Goal: Task Accomplishment & Management: Use online tool/utility

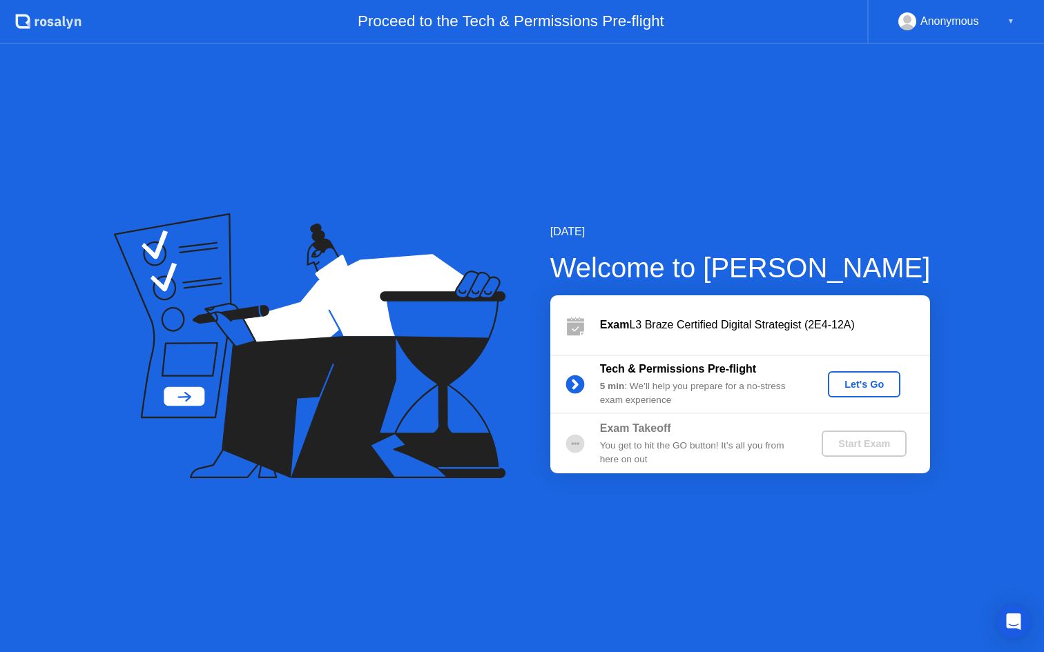
click at [872, 391] on button "Let's Go" at bounding box center [864, 384] width 72 height 26
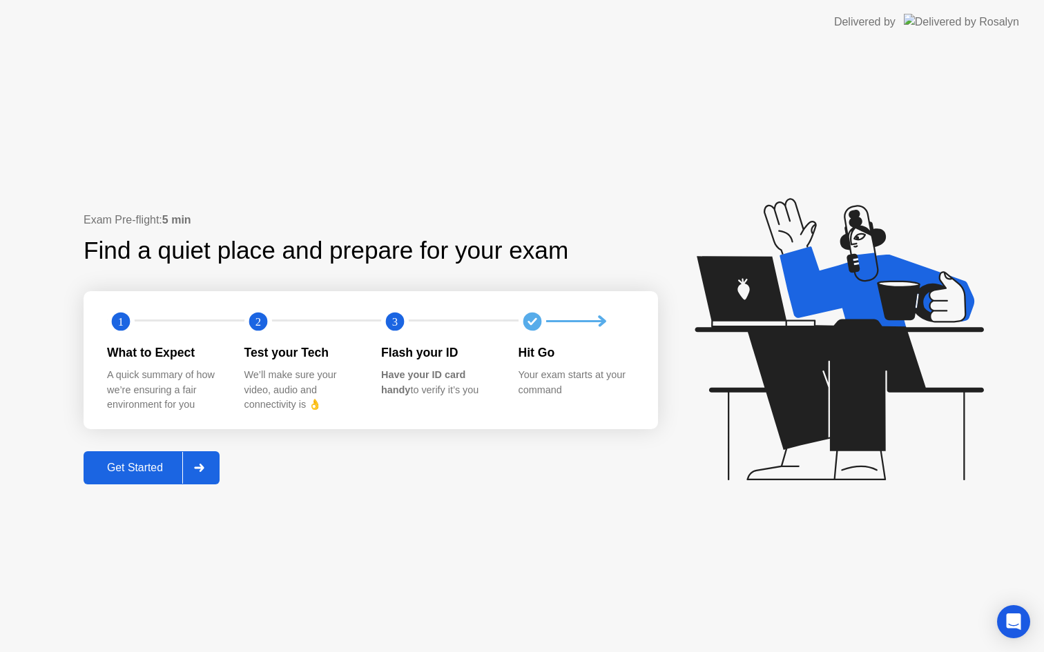
click at [115, 464] on div "Get Started" at bounding box center [135, 468] width 95 height 12
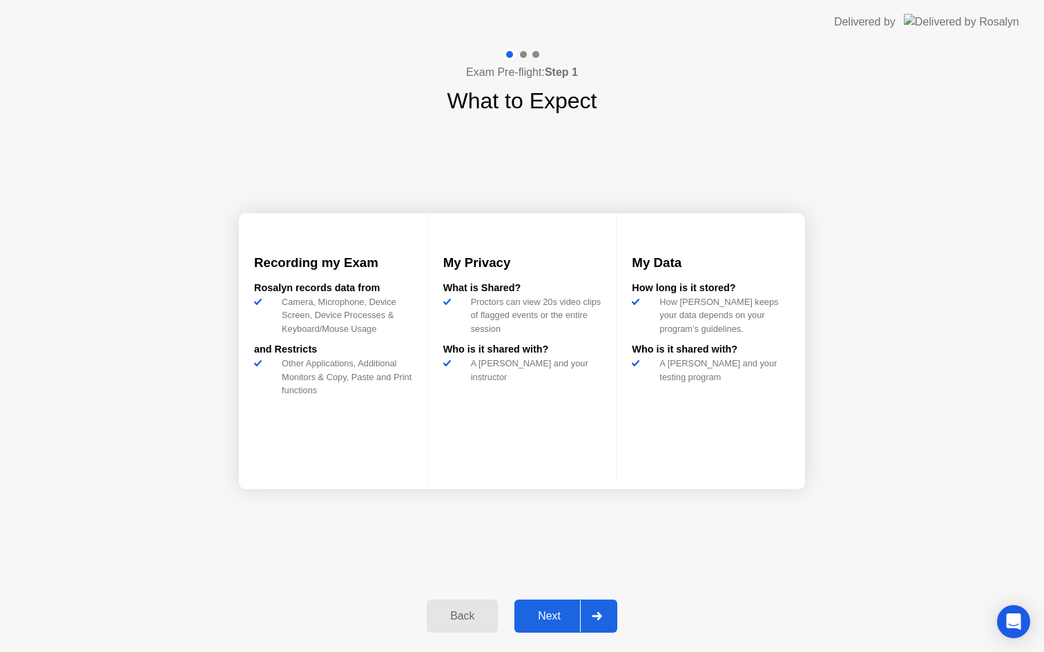
click at [543, 616] on div "Next" at bounding box center [548, 616] width 61 height 12
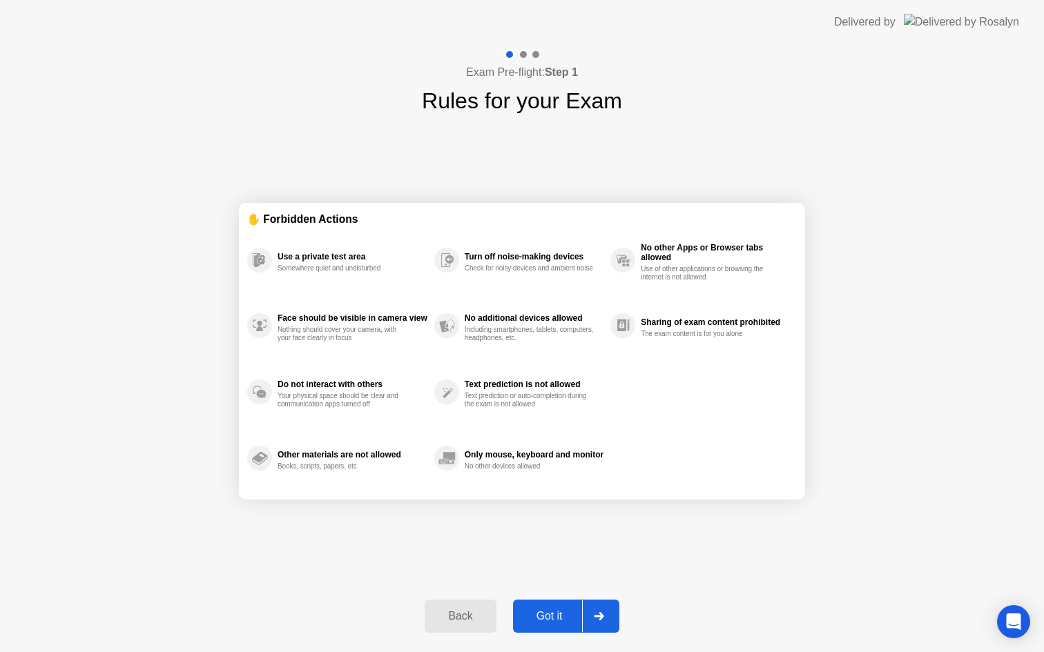
click at [543, 616] on div "Got it" at bounding box center [549, 616] width 65 height 12
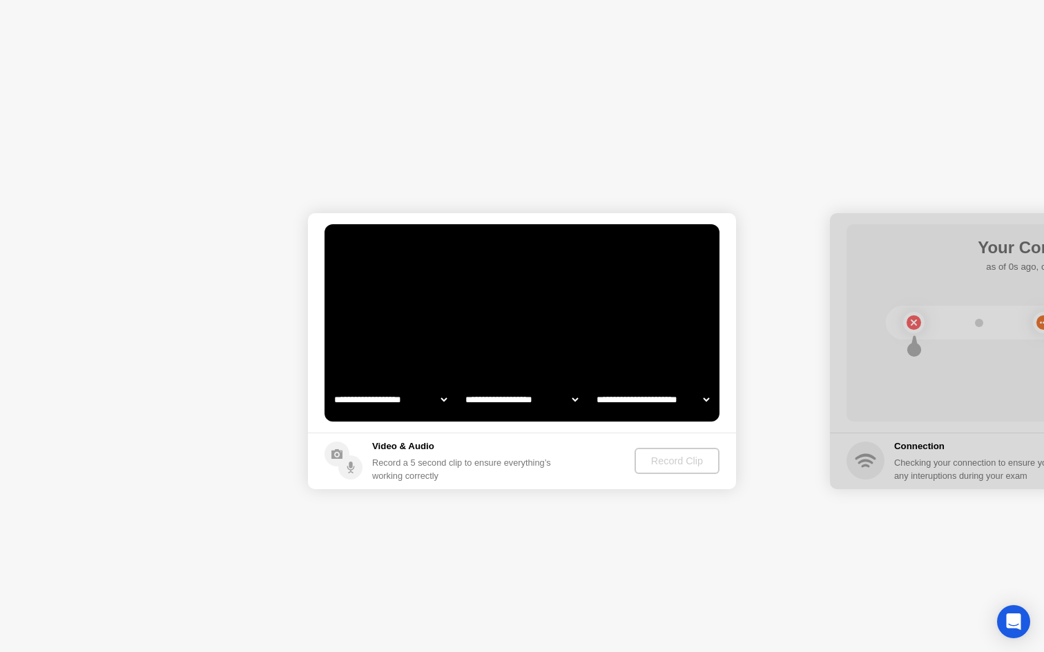
select select "**********"
select select "*******"
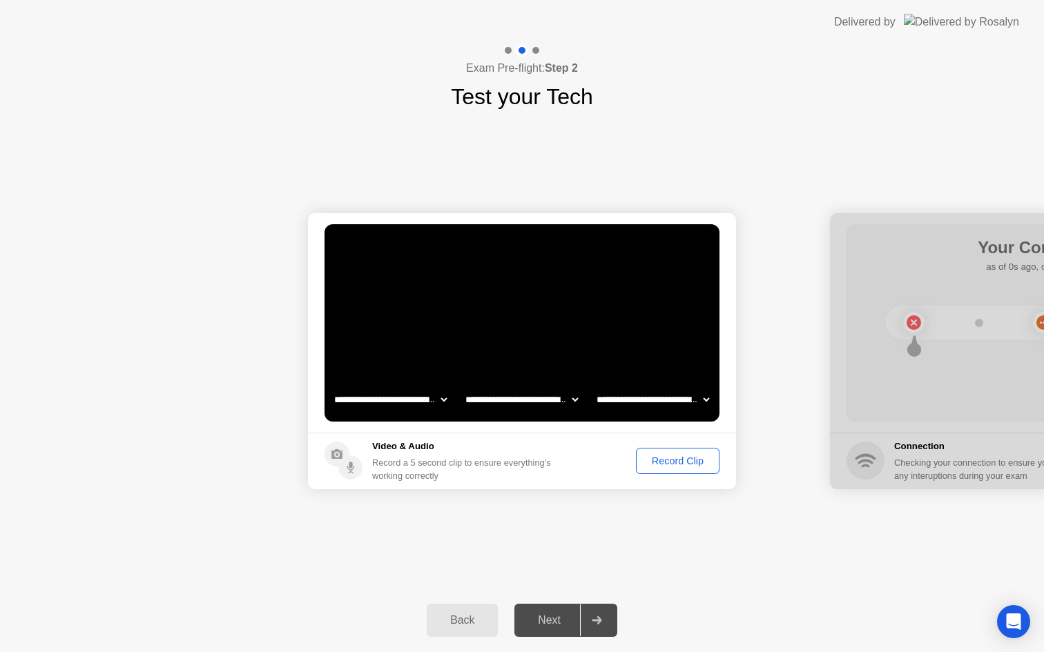
click at [672, 451] on button "Record Clip" at bounding box center [678, 461] width 84 height 26
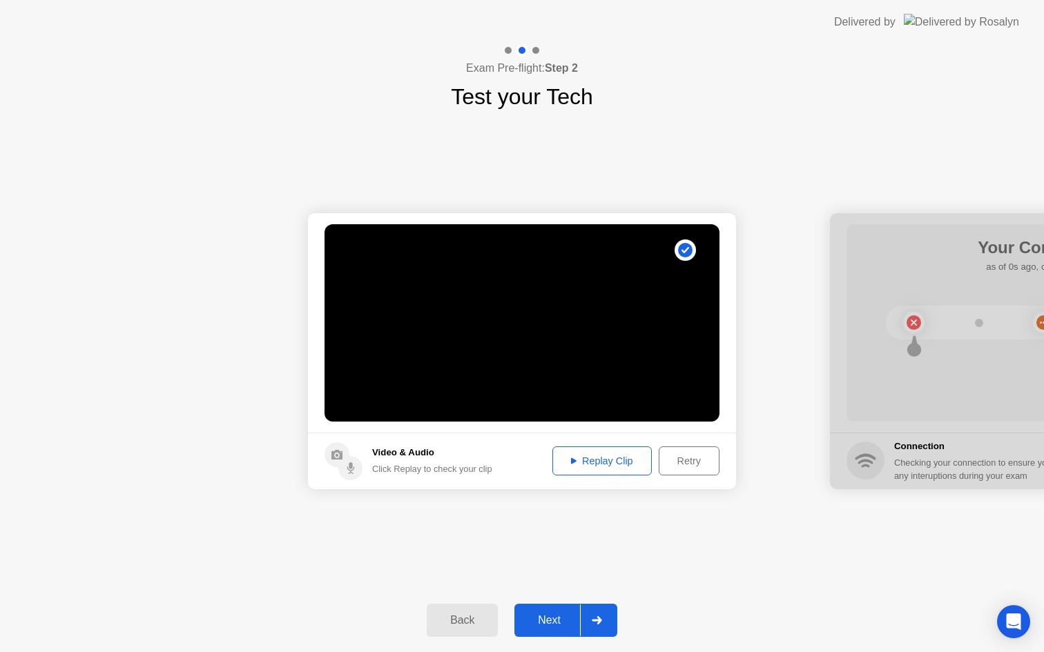
click at [554, 627] on div "Next" at bounding box center [548, 620] width 61 height 12
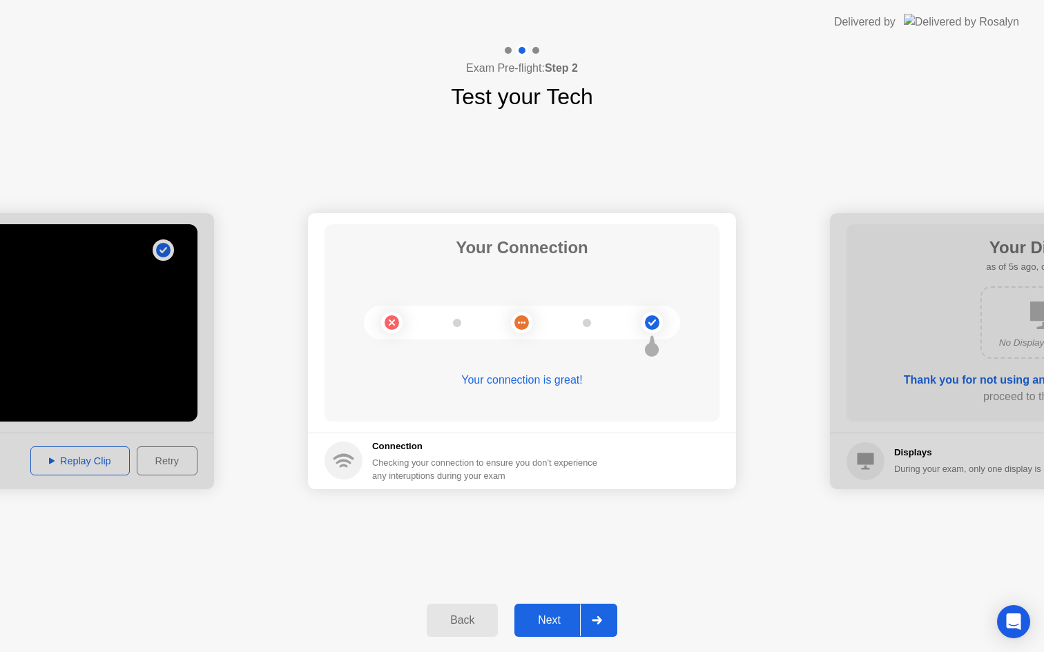
click at [551, 611] on button "Next" at bounding box center [565, 620] width 103 height 33
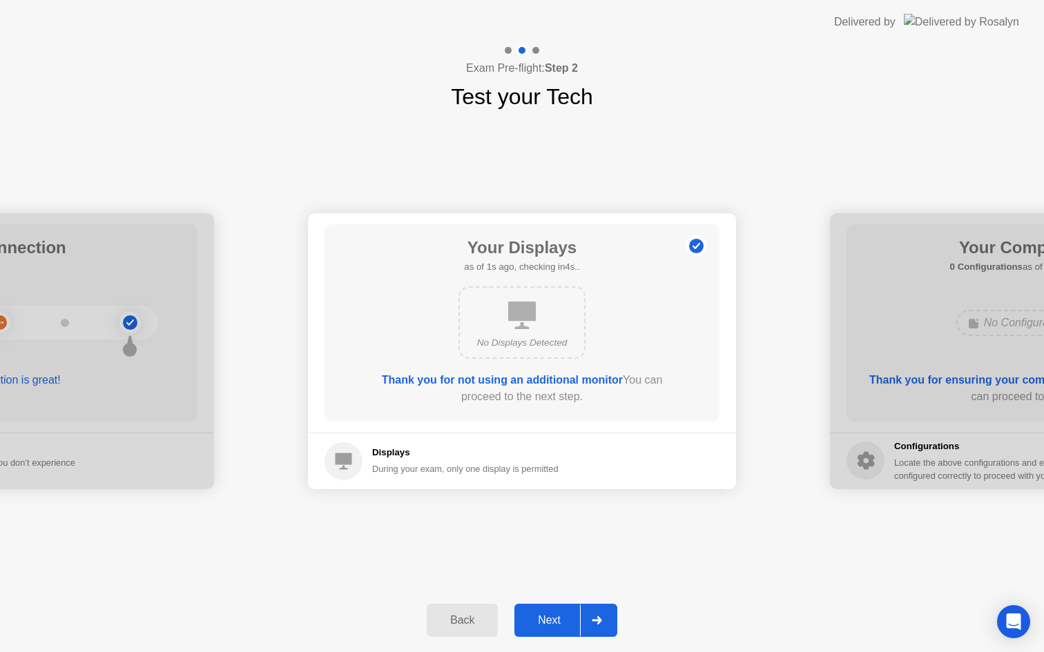
click at [550, 614] on div "Next" at bounding box center [548, 620] width 61 height 12
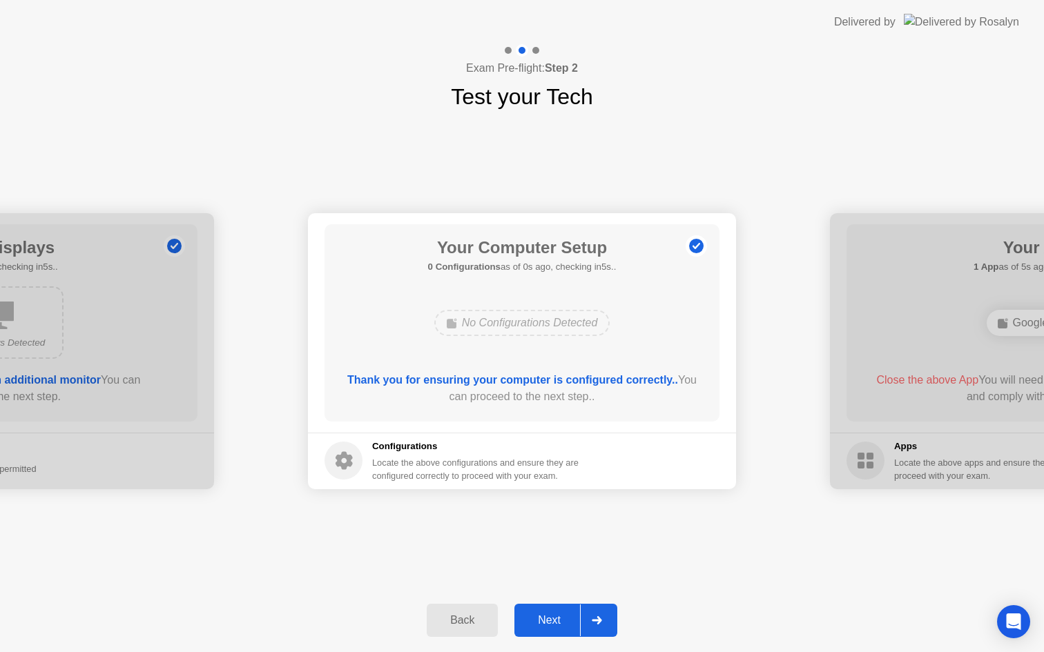
click at [550, 614] on div "Next" at bounding box center [548, 620] width 61 height 12
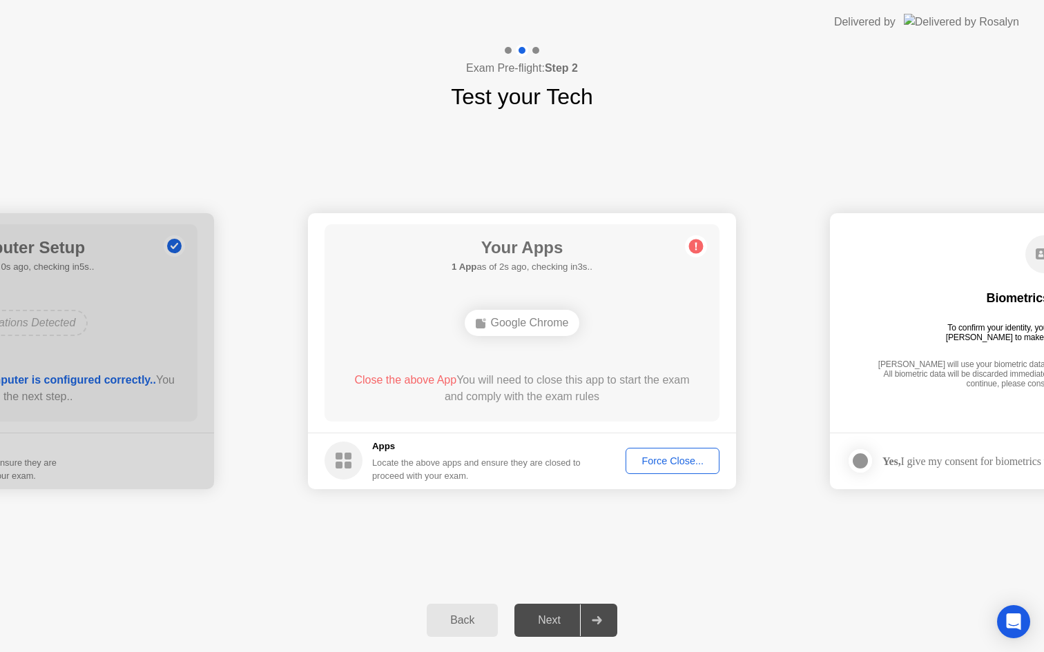
click at [662, 465] on div "Force Close..." at bounding box center [672, 461] width 84 height 11
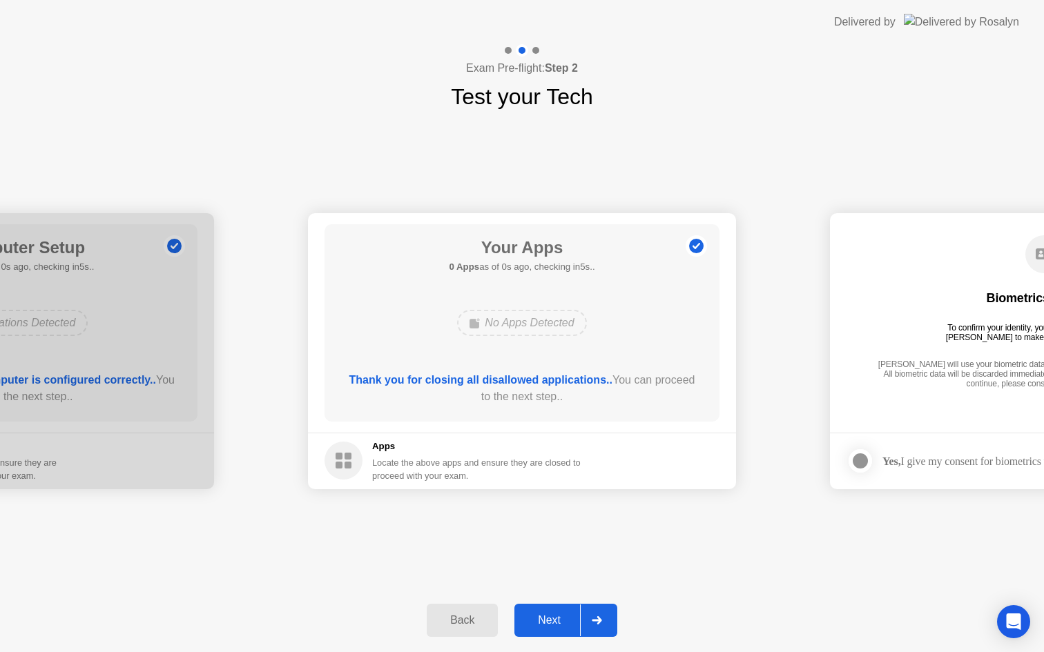
click at [552, 602] on div "Back Next" at bounding box center [522, 621] width 1044 height 64
click at [552, 624] on div "Next" at bounding box center [548, 620] width 61 height 12
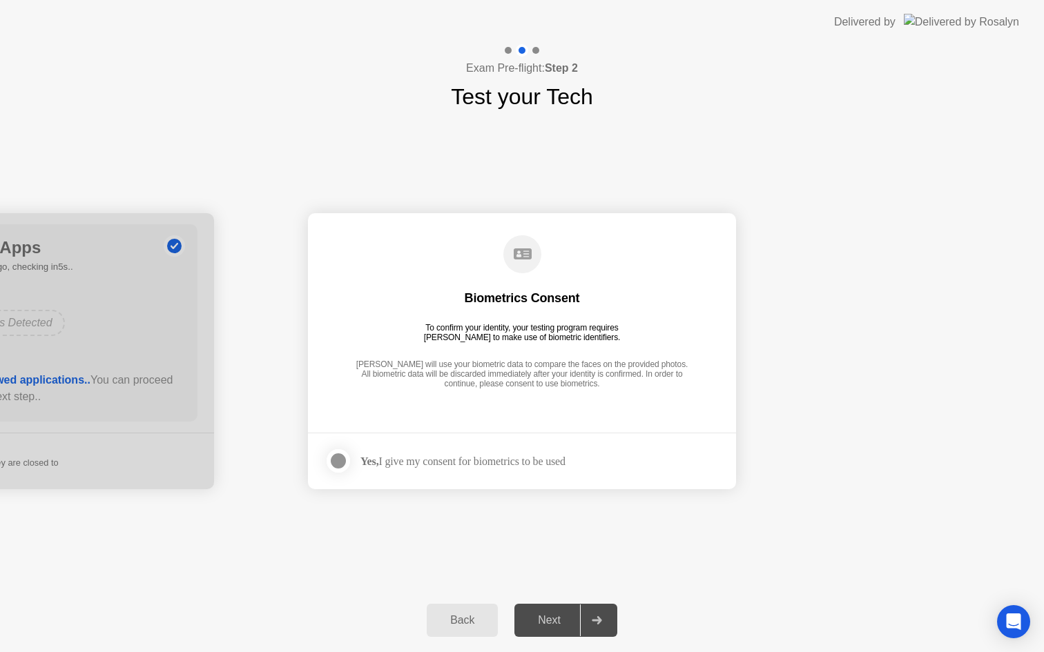
click at [345, 456] on div at bounding box center [338, 461] width 17 height 17
click at [547, 627] on div "Next" at bounding box center [548, 620] width 61 height 12
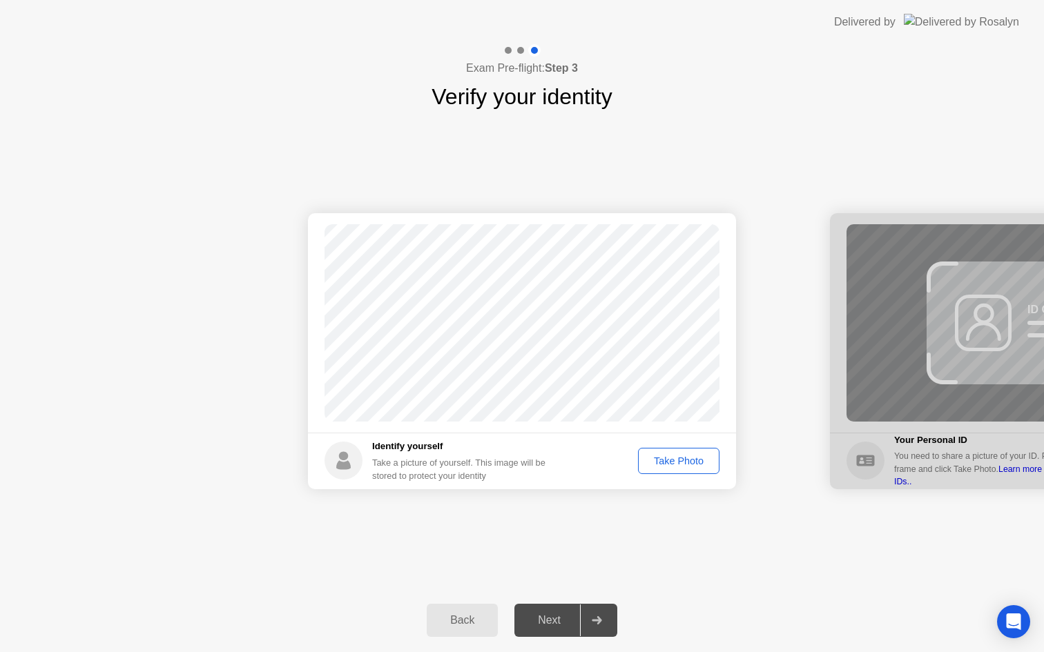
click at [665, 460] on div "Take Photo" at bounding box center [679, 461] width 72 height 11
click at [546, 627] on div "Next" at bounding box center [548, 620] width 61 height 12
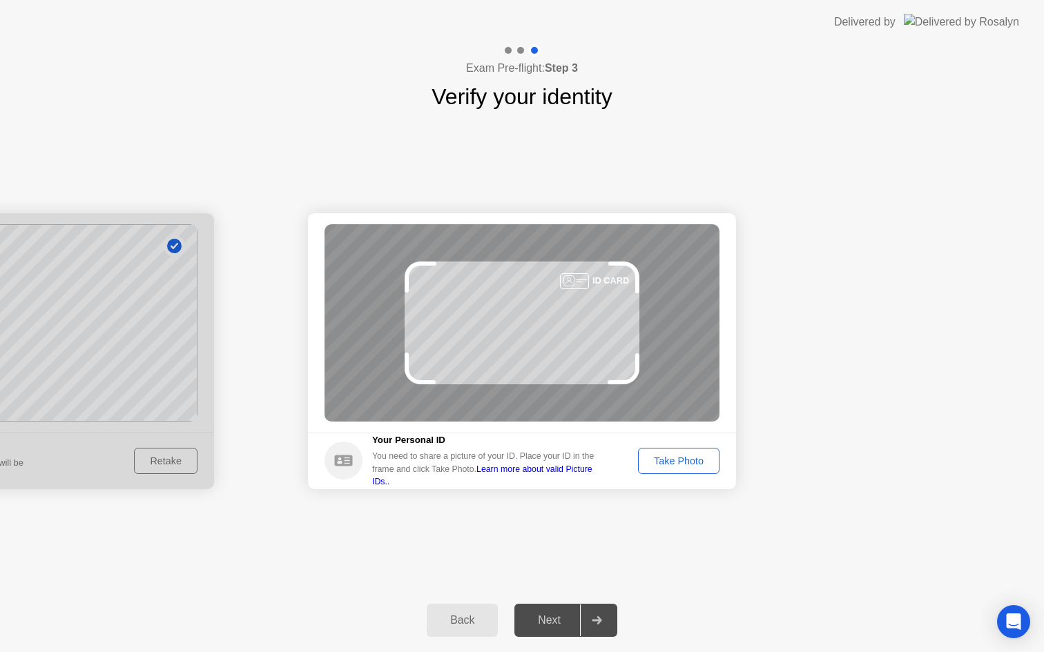
click at [679, 460] on div "Take Photo" at bounding box center [679, 461] width 72 height 11
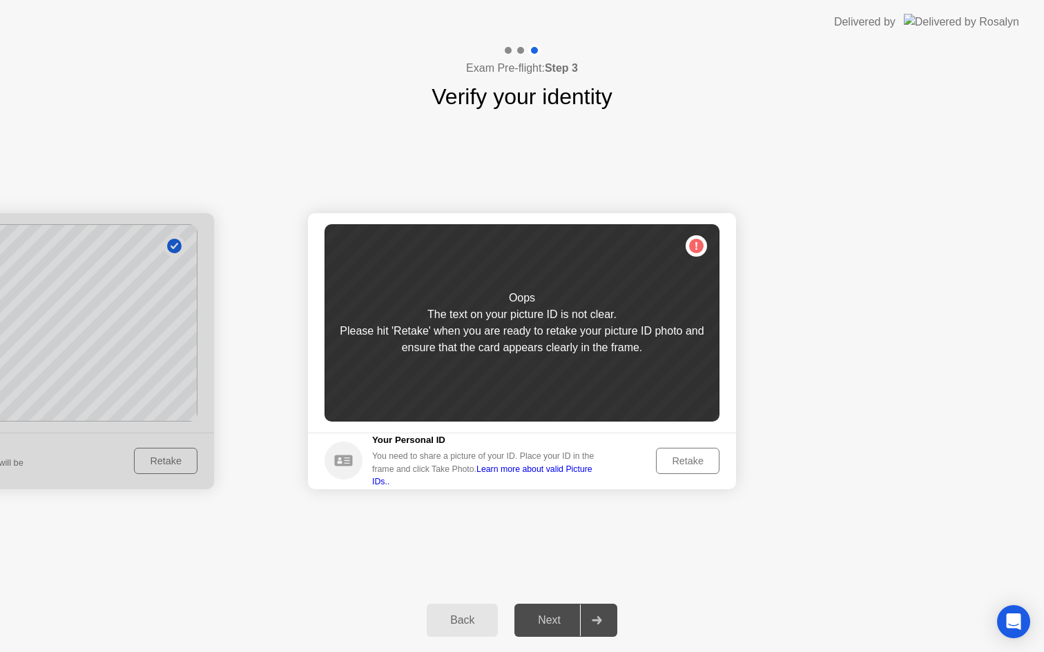
click at [689, 452] on button "Retake" at bounding box center [688, 461] width 64 height 26
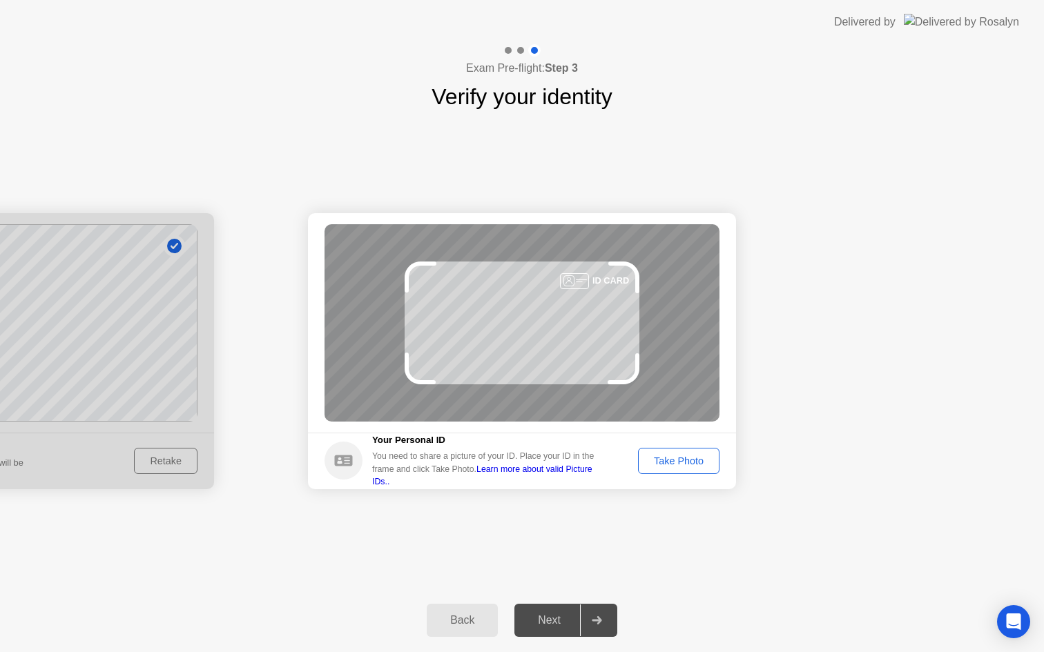
click at [684, 456] on div "Take Photo" at bounding box center [679, 461] width 72 height 11
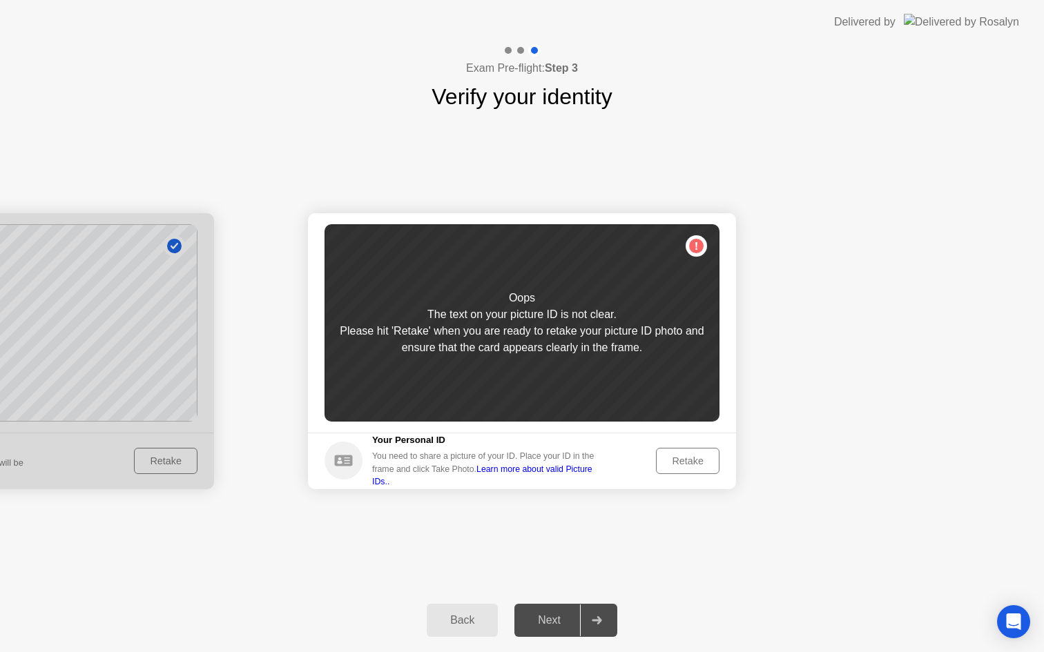
click at [684, 456] on div "Retake" at bounding box center [688, 461] width 54 height 11
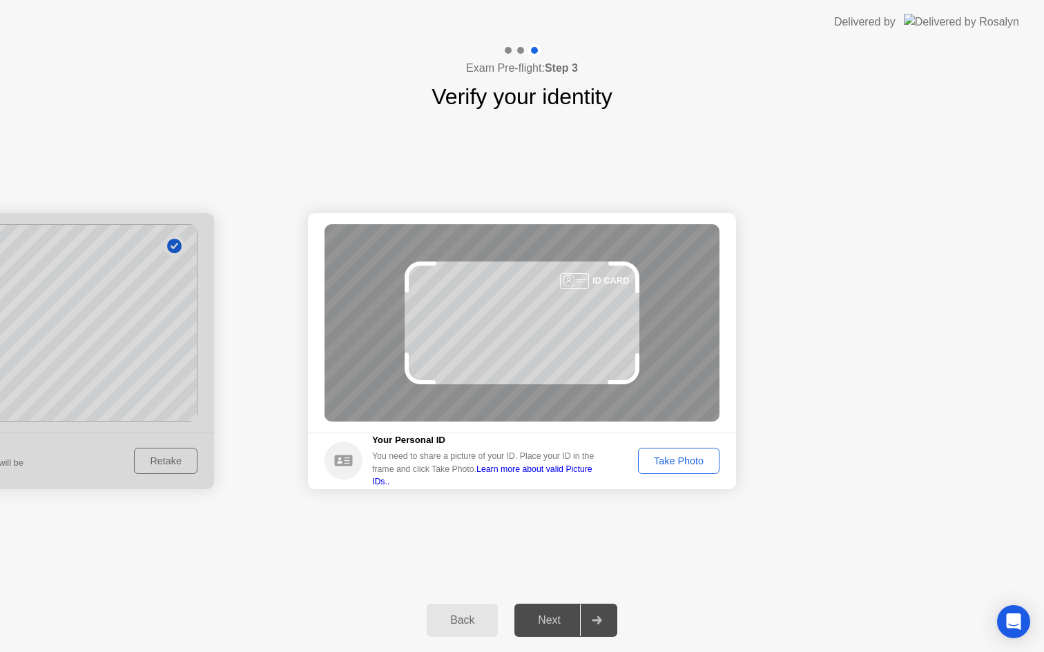
click at [684, 456] on div "Take Photo" at bounding box center [679, 461] width 72 height 11
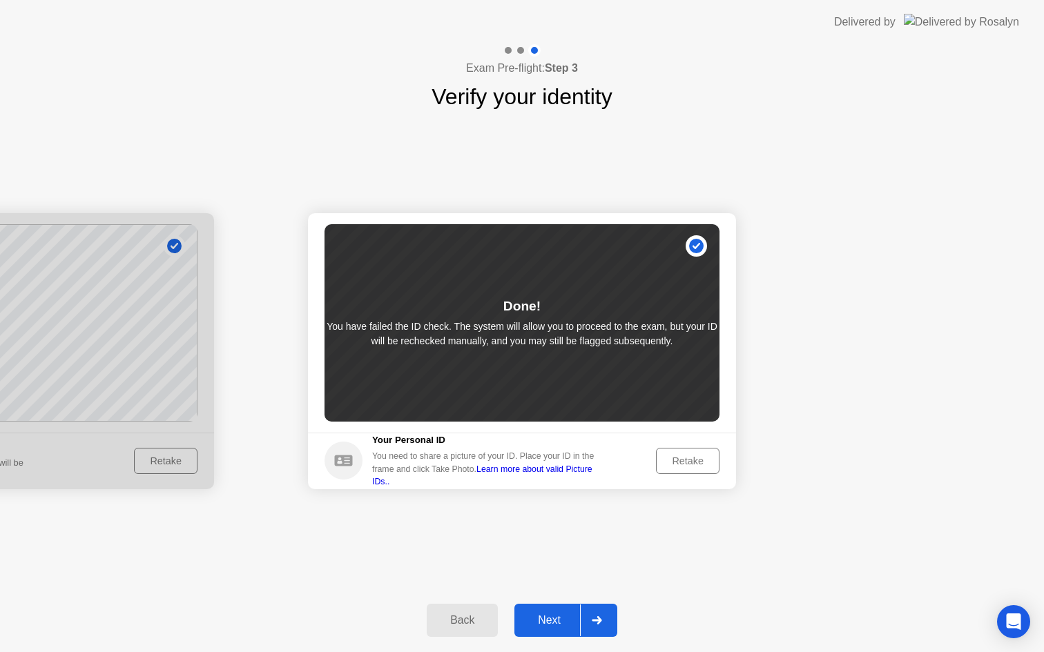
click at [685, 456] on div "Retake" at bounding box center [688, 461] width 54 height 11
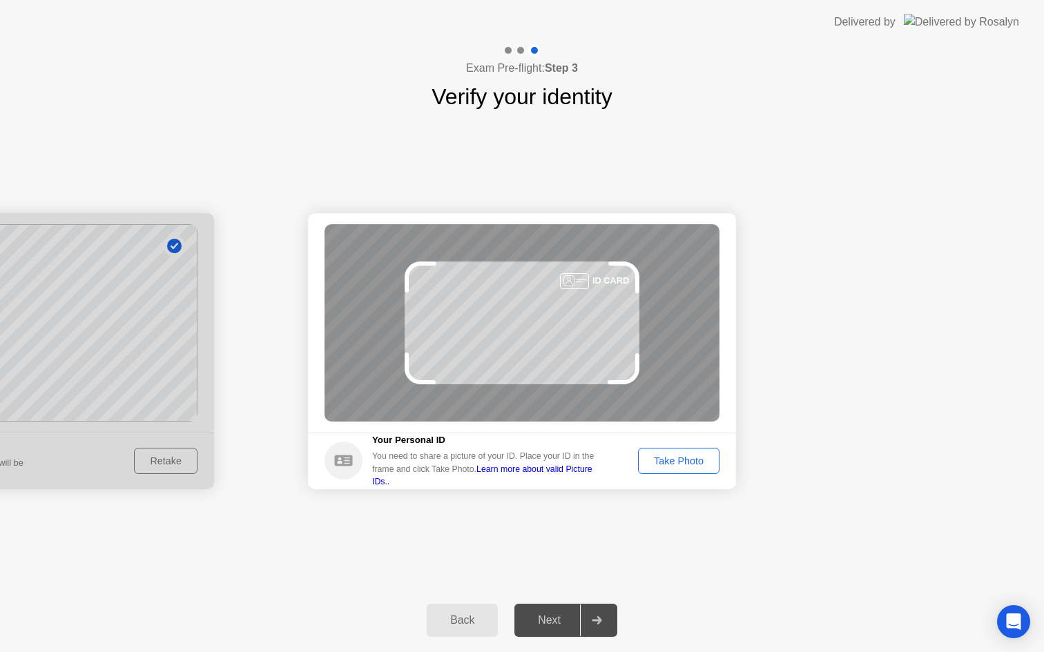
click at [683, 456] on div "Take Photo" at bounding box center [679, 461] width 72 height 11
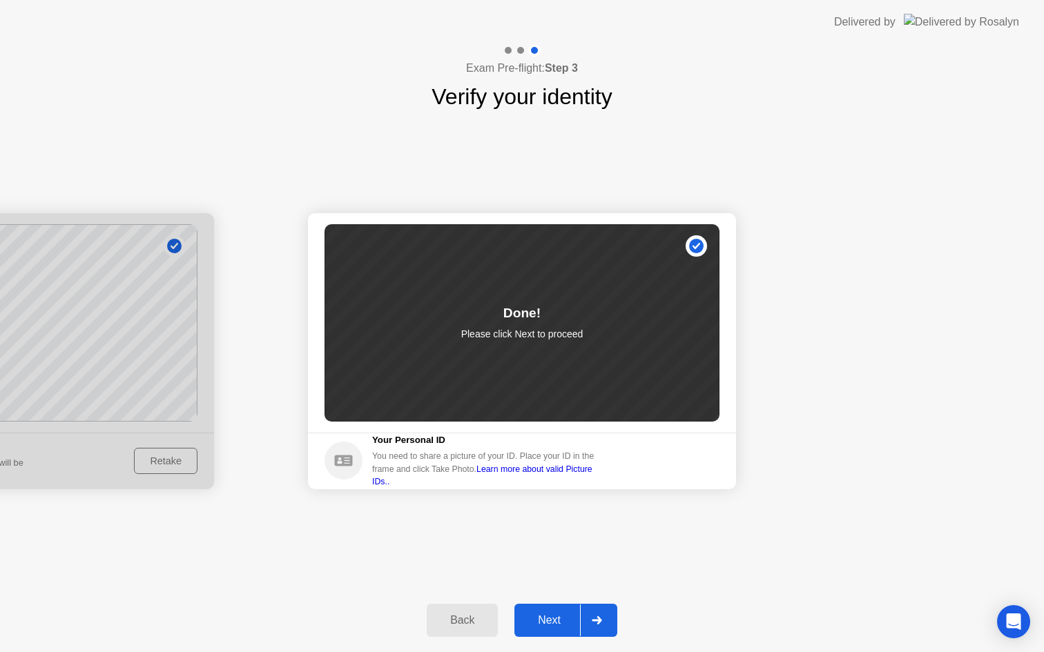
click at [564, 618] on div "Next" at bounding box center [548, 620] width 61 height 12
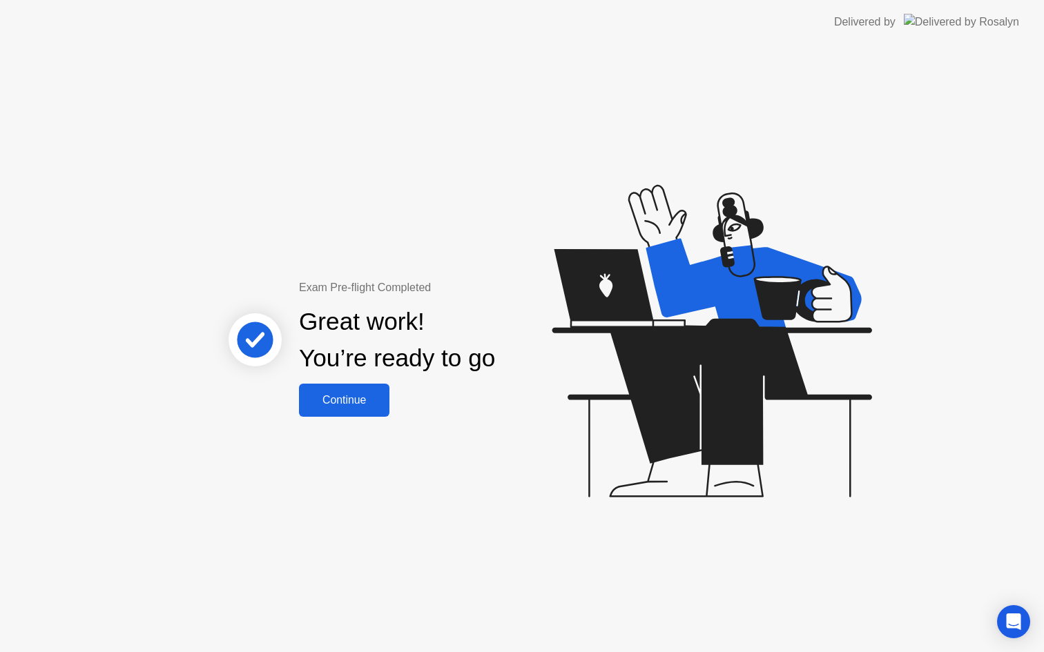
click at [351, 404] on div "Continue" at bounding box center [344, 400] width 82 height 12
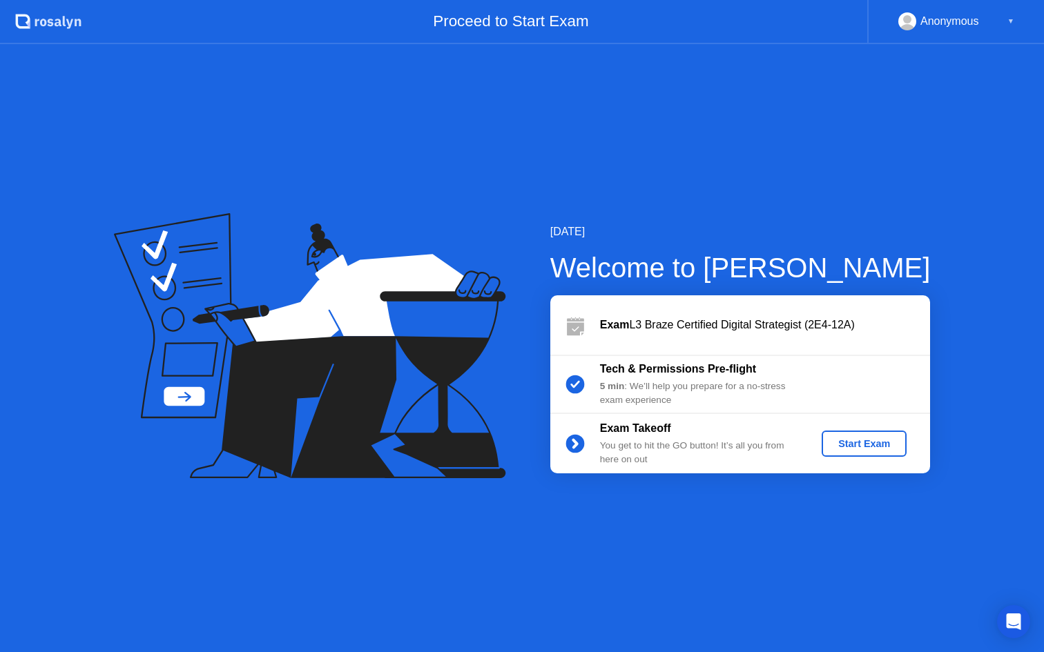
click at [857, 447] on div "Start Exam" at bounding box center [864, 443] width 74 height 11
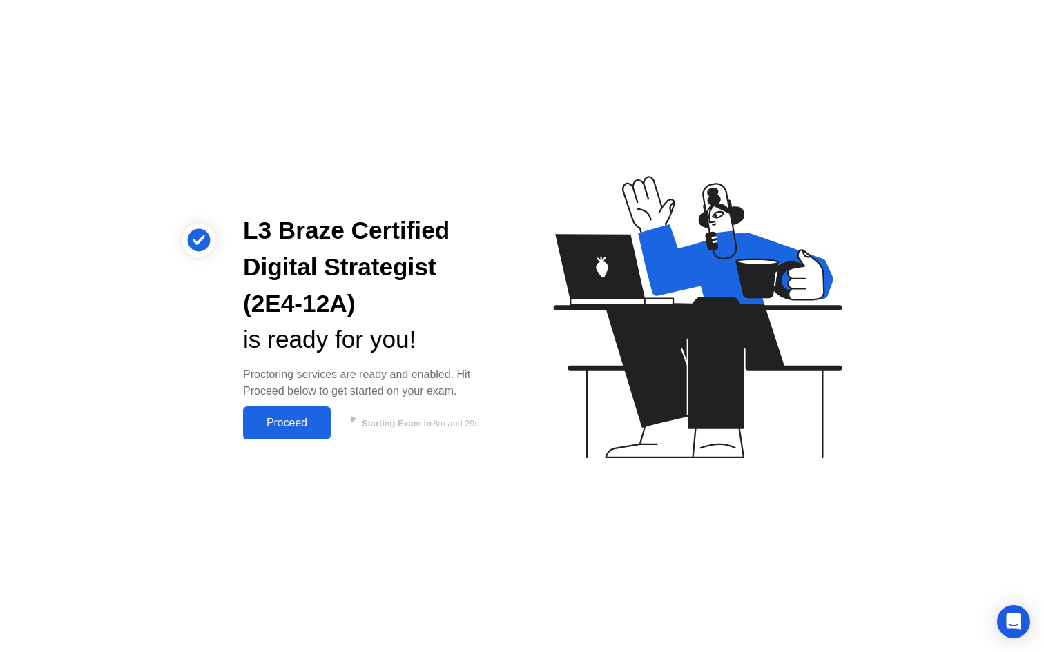
click at [297, 421] on div "Proceed" at bounding box center [286, 423] width 79 height 12
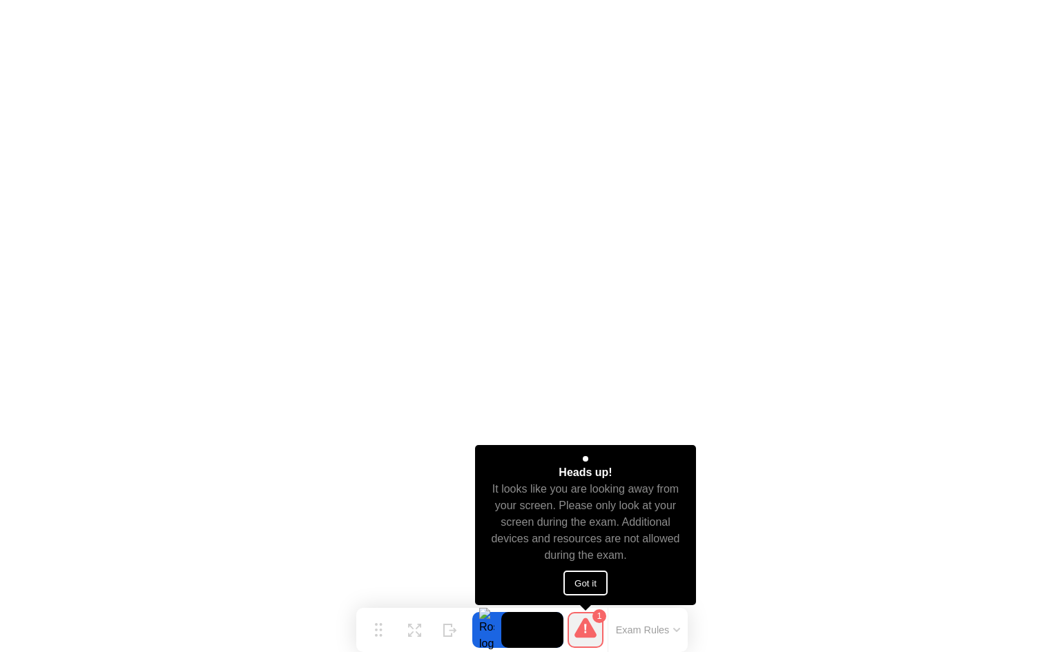
click at [588, 587] on button "Got it" at bounding box center [585, 583] width 44 height 25
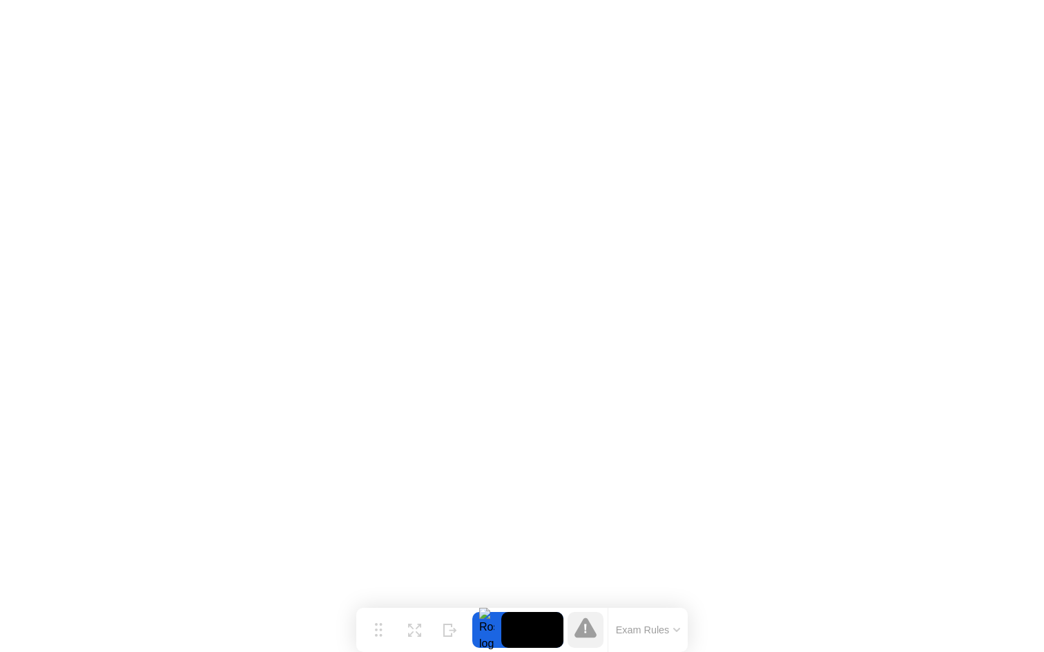
click at [587, 636] on icon at bounding box center [585, 628] width 22 height 20
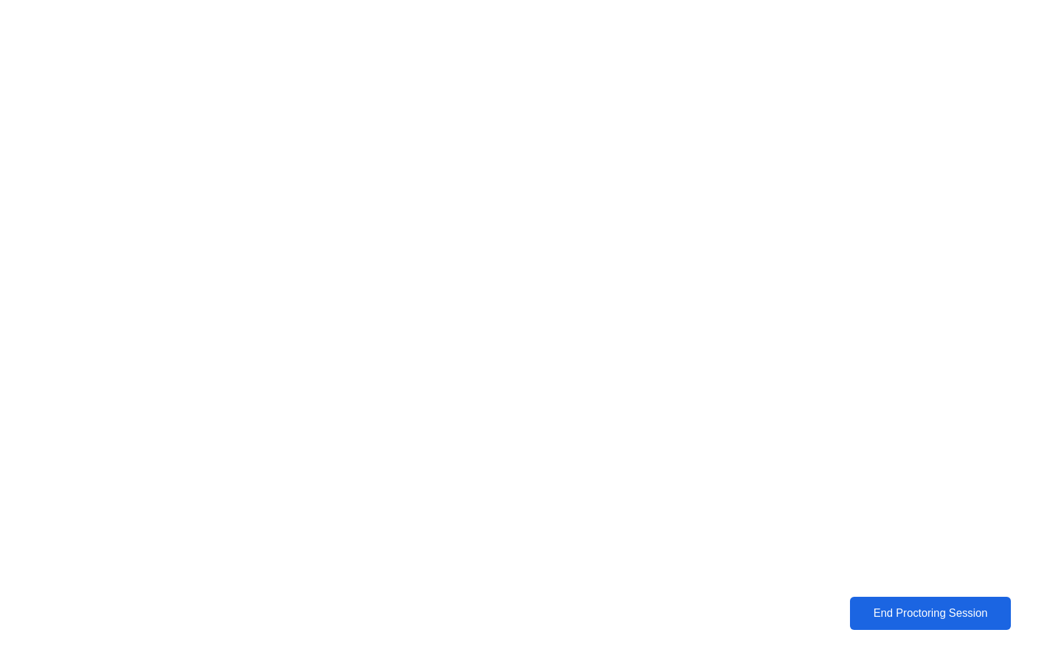
click at [945, 618] on div "End Proctoring Session" at bounding box center [930, 613] width 153 height 12
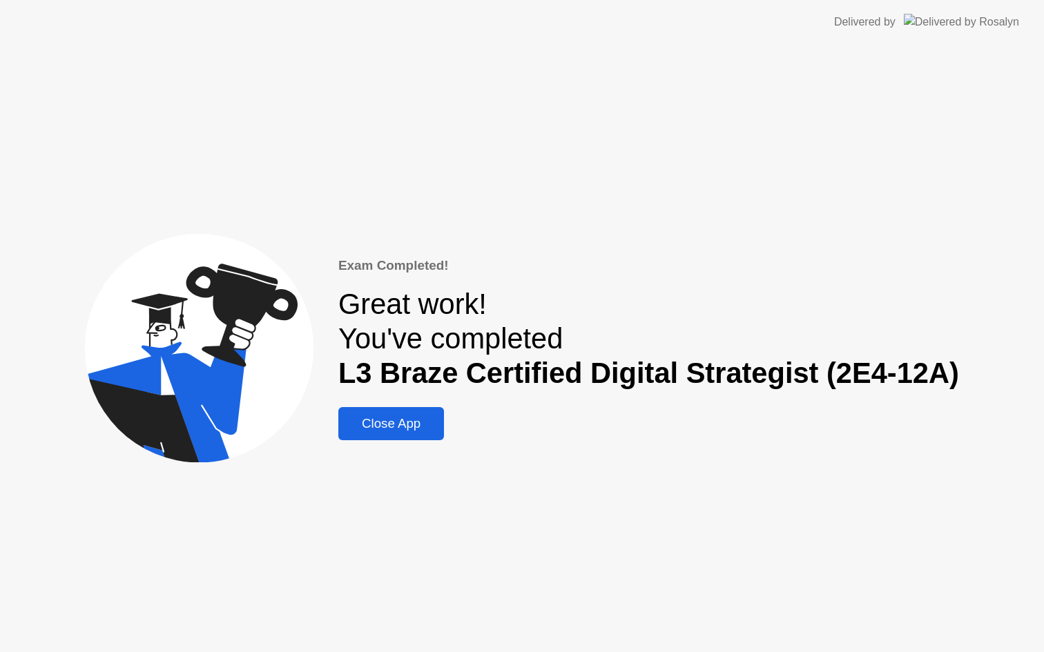
click at [387, 416] on div "Close App" at bounding box center [390, 423] width 97 height 15
